Goal: Task Accomplishment & Management: Complete application form

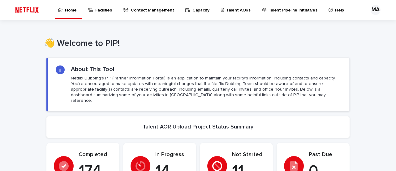
click at [230, 8] on p "Talent AORs" at bounding box center [238, 6] width 24 height 13
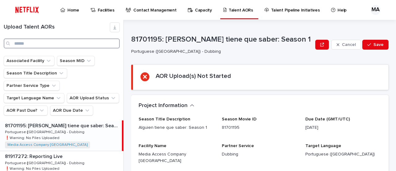
click at [28, 43] on input "Search" at bounding box center [62, 43] width 116 height 10
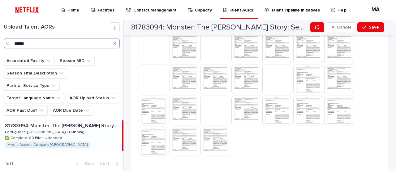
scroll to position [528, 0]
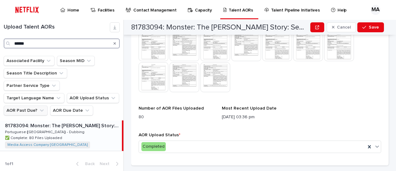
type input "******"
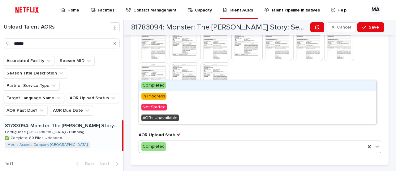
click at [374, 143] on icon at bounding box center [377, 146] width 6 height 6
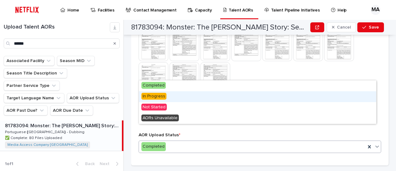
click at [151, 95] on span "In Progress" at bounding box center [153, 96] width 25 height 7
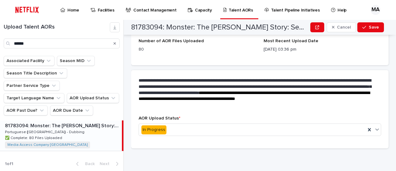
scroll to position [745, 0]
click at [368, 29] on button "Save" at bounding box center [370, 27] width 26 height 10
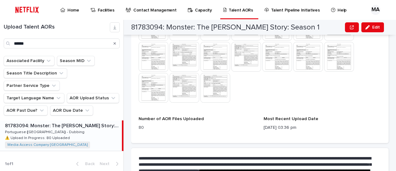
scroll to position [600, 0]
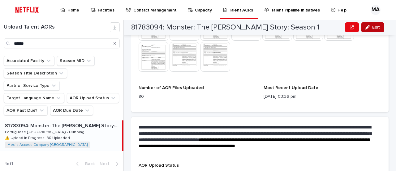
click at [371, 28] on div "button" at bounding box center [368, 27] width 7 height 4
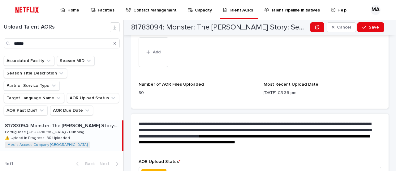
scroll to position [693, 0]
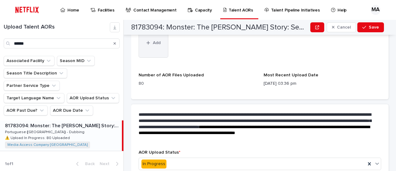
click at [155, 45] on span "Add" at bounding box center [157, 43] width 8 height 4
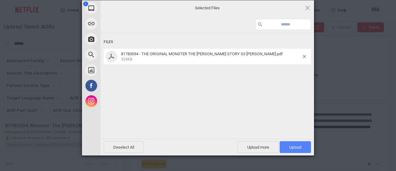
click at [297, 146] on span "Upload 1" at bounding box center [295, 147] width 12 height 5
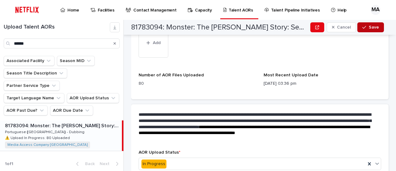
click at [370, 29] on button "Save" at bounding box center [370, 27] width 26 height 10
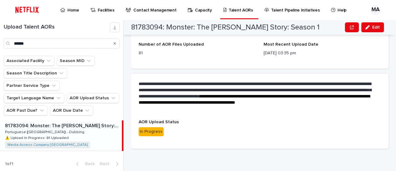
scroll to position [630, 0]
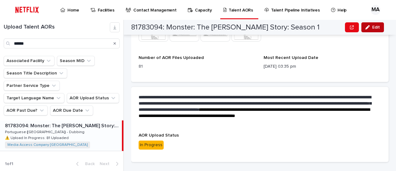
click at [372, 29] on button "Edit" at bounding box center [372, 27] width 23 height 10
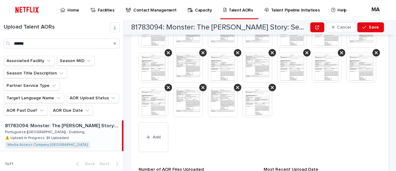
scroll to position [662, 0]
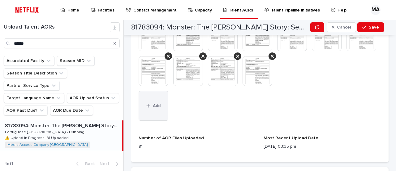
click at [152, 120] on button "Add" at bounding box center [154, 106] width 30 height 30
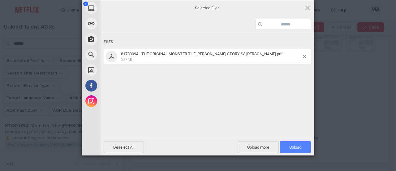
click at [292, 146] on span "Upload 1" at bounding box center [295, 147] width 12 height 5
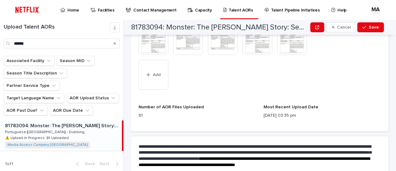
scroll to position [724, 0]
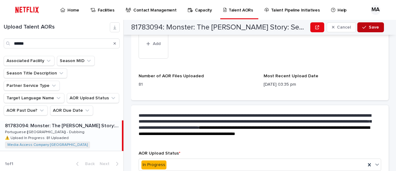
click at [369, 28] on span "Save" at bounding box center [374, 27] width 10 height 4
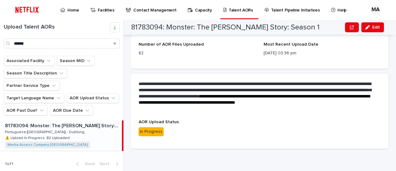
scroll to position [630, 0]
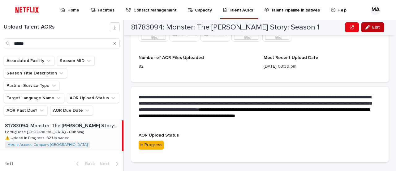
click at [373, 27] on span "Edit" at bounding box center [376, 27] width 8 height 4
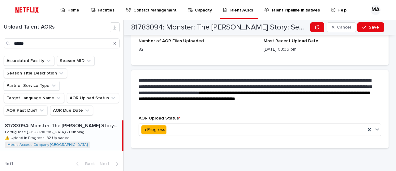
scroll to position [780, 0]
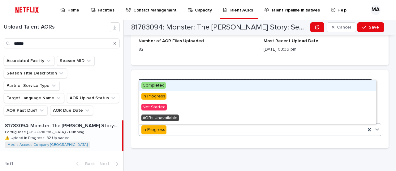
click at [374, 131] on icon at bounding box center [377, 129] width 6 height 6
click at [147, 85] on span "Completed" at bounding box center [153, 85] width 24 height 7
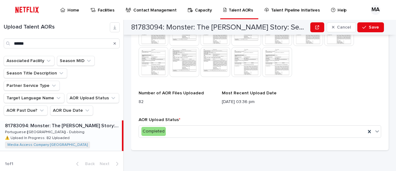
scroll to position [558, 0]
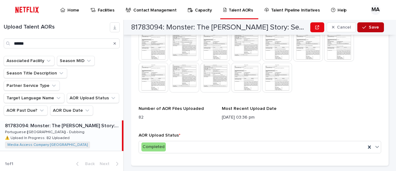
click at [372, 28] on span "Save" at bounding box center [374, 27] width 10 height 4
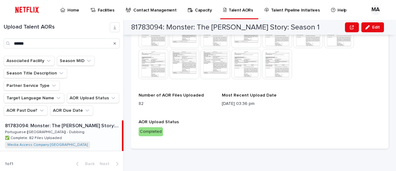
scroll to position [525, 0]
